Goal: Task Accomplishment & Management: Use online tool/utility

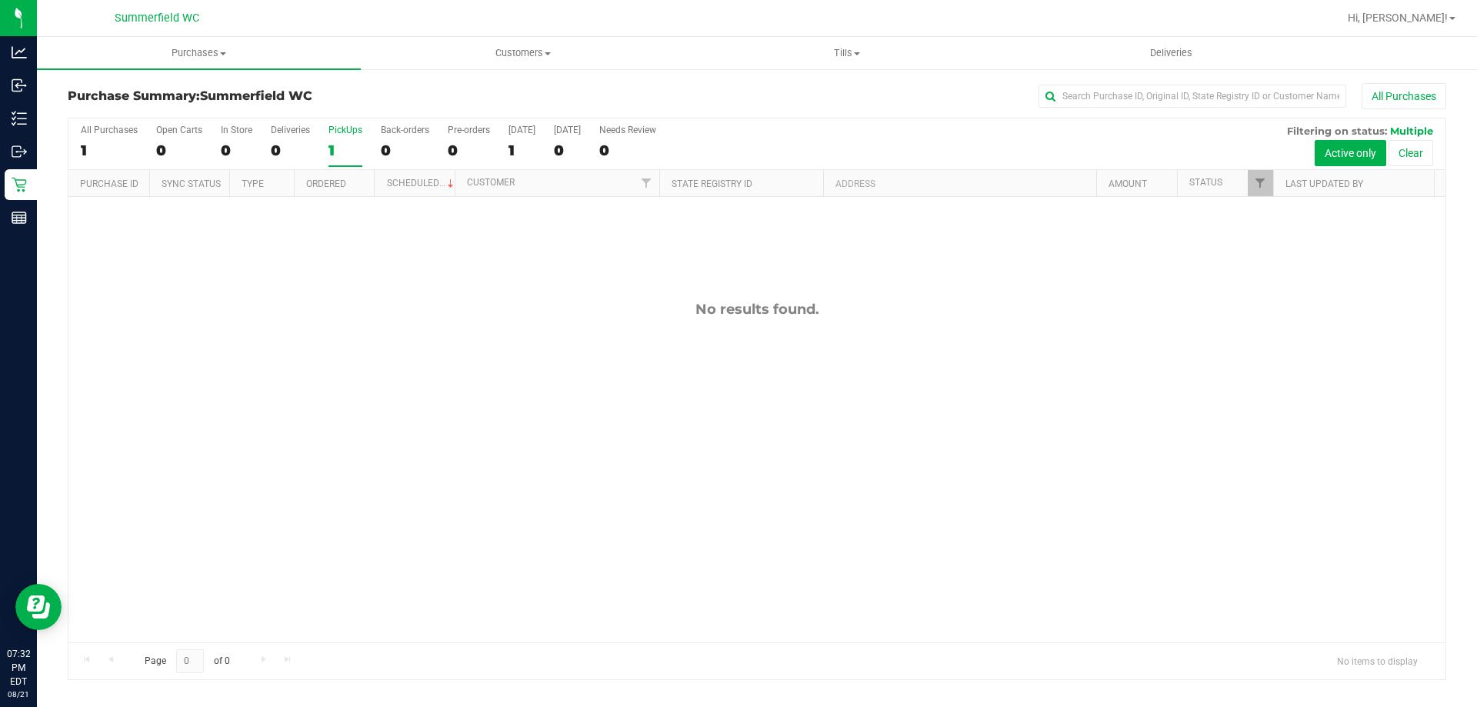
click at [345, 125] on div "PickUps" at bounding box center [345, 130] width 34 height 11
click at [0, 0] on input "PickUps 1" at bounding box center [0, 0] width 0 height 0
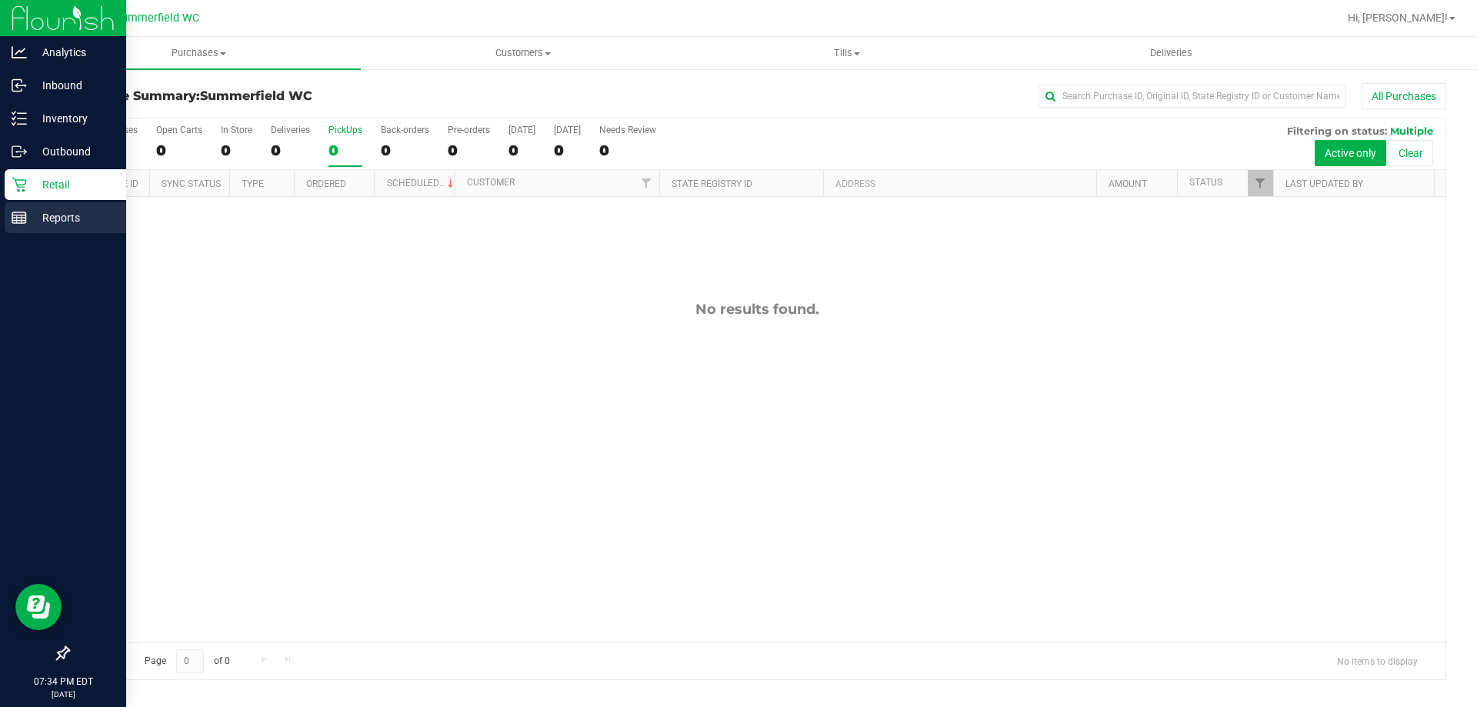
click at [68, 216] on p "Reports" at bounding box center [73, 217] width 92 height 18
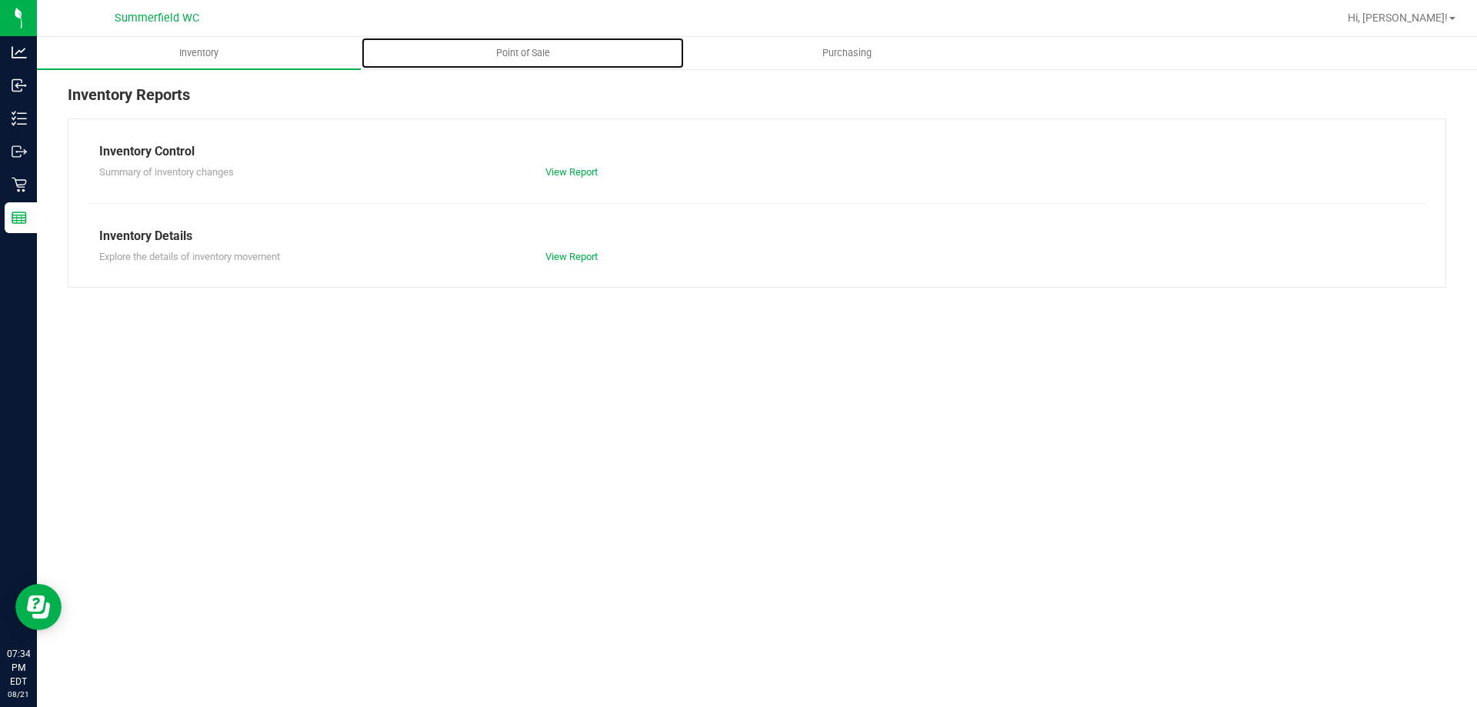
click at [534, 55] on span "Point of Sale" at bounding box center [522, 53] width 95 height 14
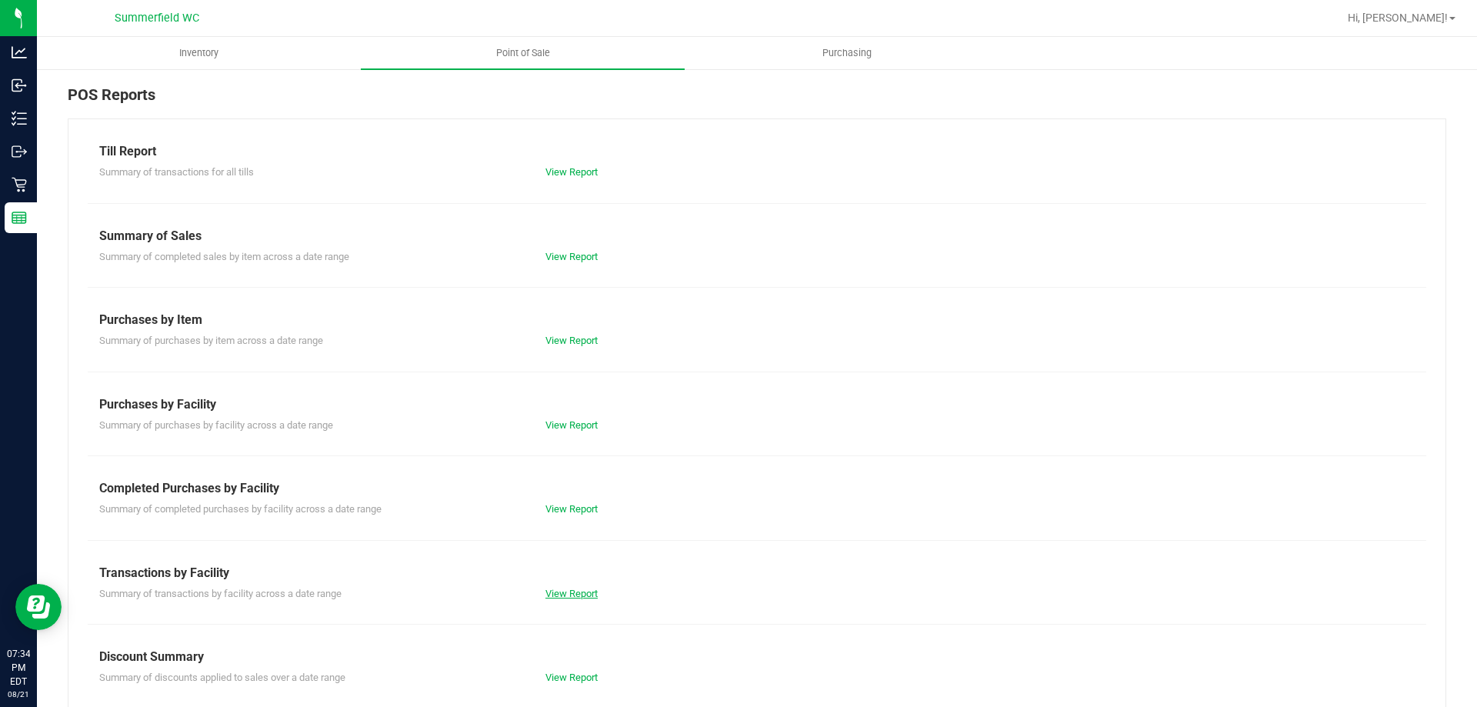
click at [561, 590] on link "View Report" at bounding box center [571, 594] width 52 height 12
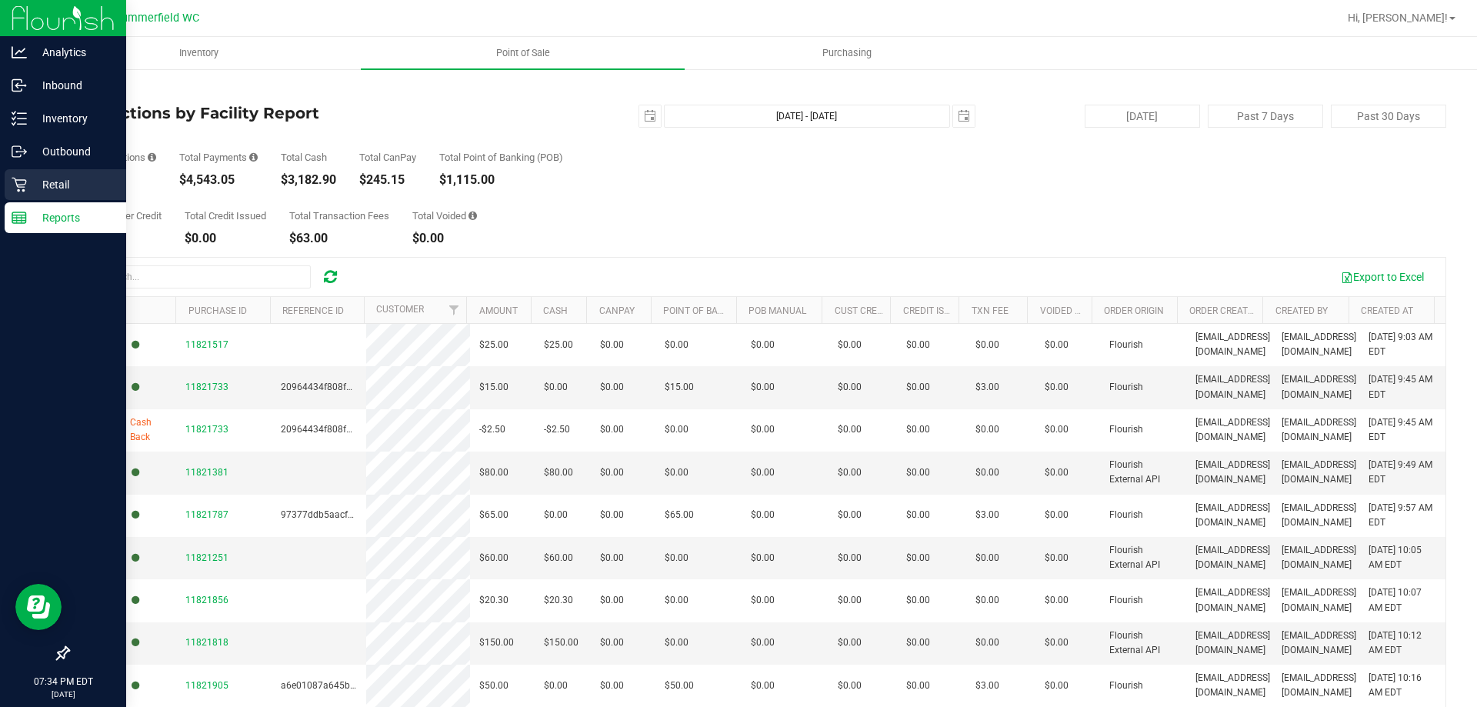
click at [66, 185] on p "Retail" at bounding box center [73, 184] width 92 height 18
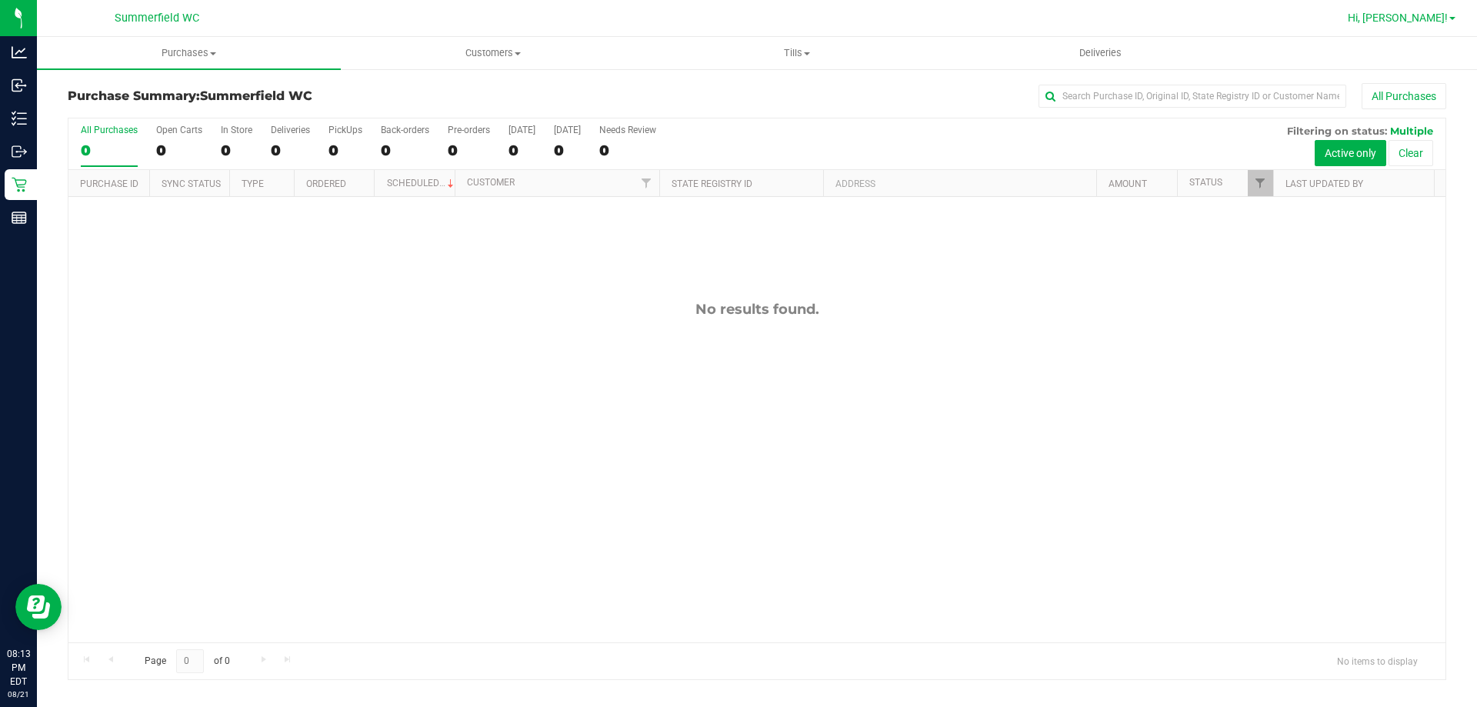
click at [1443, 18] on span "Hi, [PERSON_NAME]!" at bounding box center [1398, 18] width 100 height 12
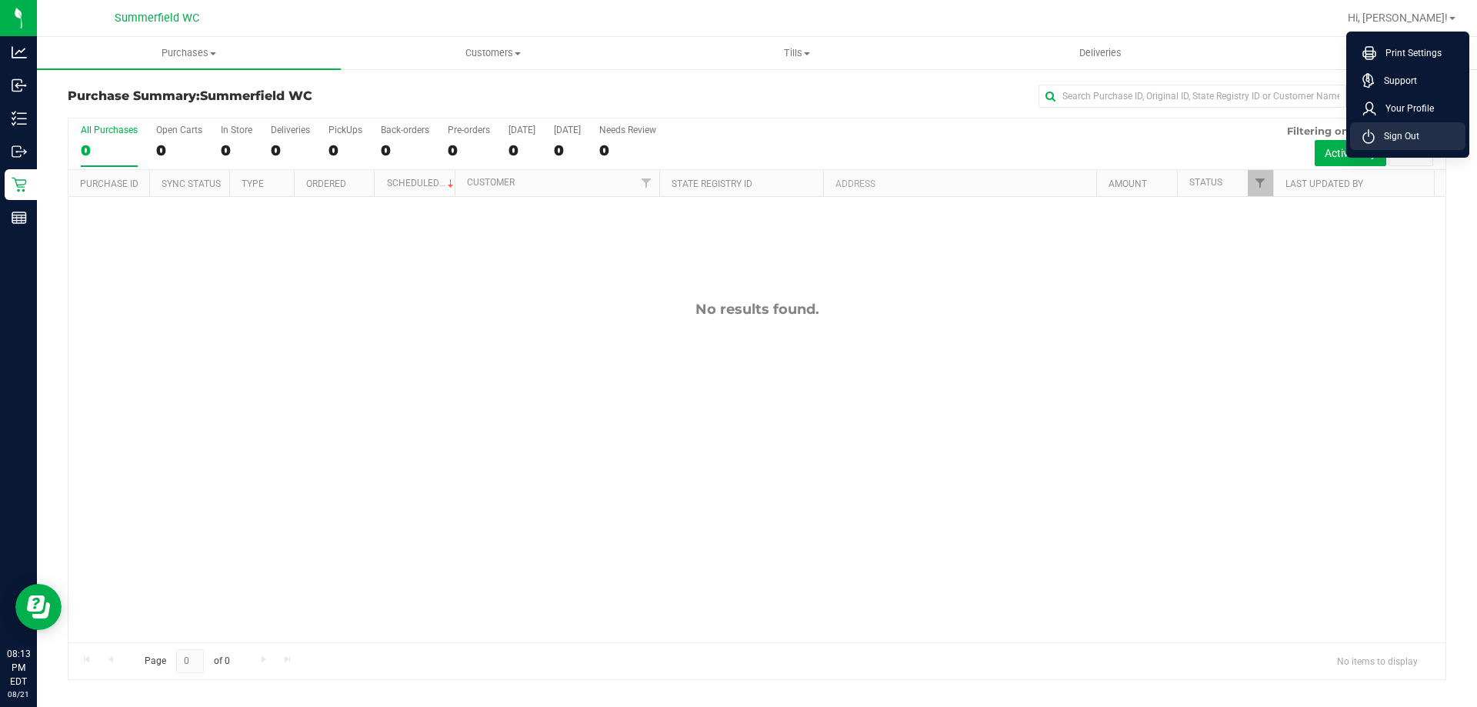
click at [1414, 131] on span "Sign Out" at bounding box center [1397, 135] width 45 height 15
